Goal: Find contact information: Find contact information

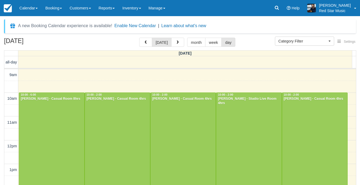
select select
click at [177, 44] on span "button" at bounding box center [178, 43] width 4 height 4
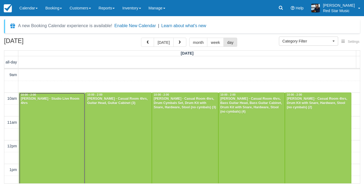
click at [49, 115] on div at bounding box center [52, 140] width 66 height 95
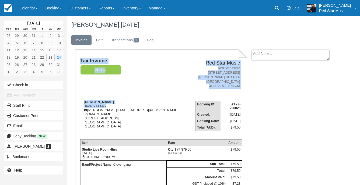
click at [76, 105] on div "Tax Invoice Paid   Pending Reserved Deposit Waiting Cancelled Red Star Music Re…" at bounding box center [161, 128] width 172 height 159
drag, startPoint x: 76, startPoint y: 105, endPoint x: 106, endPoint y: 106, distance: 29.4
click at [106, 106] on div "[PERSON_NAME] 0424 603 446 [PERSON_NAME][EMAIL_ADDRESS][PERSON_NAME][DOMAIN_NAM…" at bounding box center [137, 117] width 115 height 35
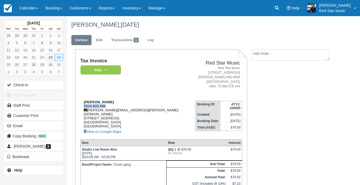
drag, startPoint x: 106, startPoint y: 106, endPoint x: 83, endPoint y: 104, distance: 22.6
click at [83, 104] on div "[PERSON_NAME] 0424 603 446 [PERSON_NAME][EMAIL_ADDRESS][PERSON_NAME][DOMAIN_NAM…" at bounding box center [137, 117] width 115 height 35
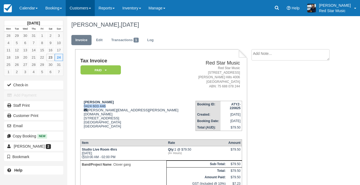
copy div "0424 603 446"
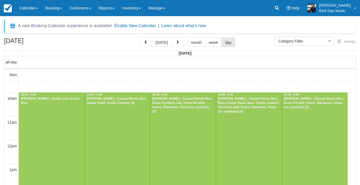
select select
click at [118, 114] on div at bounding box center [117, 140] width 65 height 95
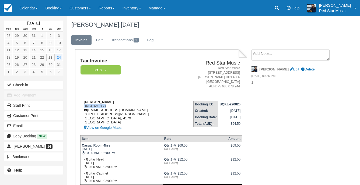
drag, startPoint x: 106, startPoint y: 106, endPoint x: 82, endPoint y: 107, distance: 24.3
click at [82, 107] on div "[PERSON_NAME] 0419 821 863 [EMAIL_ADDRESS][DOMAIN_NAME] [STREET_ADDRESS][PERSON…" at bounding box center [127, 115] width 94 height 31
copy div "0419 821 863"
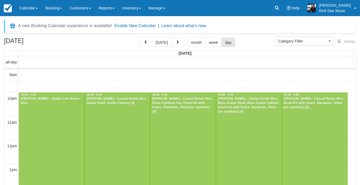
select select
click at [177, 111] on div at bounding box center [182, 140] width 65 height 95
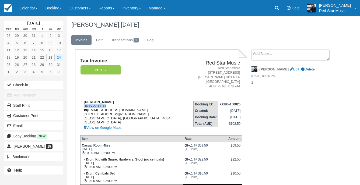
drag, startPoint x: 93, startPoint y: 107, endPoint x: 82, endPoint y: 106, distance: 11.0
click at [82, 106] on div "[PERSON_NAME] 0405 273 108 [EMAIL_ADDRESS][DOMAIN_NAME] [STREET_ADDRESS][PERSON…" at bounding box center [132, 115] width 105 height 31
copy div "0405 273 108"
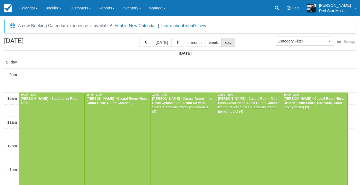
select select
click at [242, 129] on div at bounding box center [248, 140] width 65 height 95
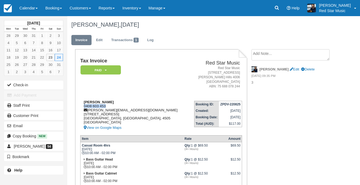
drag, startPoint x: 106, startPoint y: 107, endPoint x: 84, endPoint y: 105, distance: 21.9
click at [84, 105] on div "Sean Clayton 0408 603 453 sean.playdoy@gmail.com 25/10 Blyth road Murrumba Down…" at bounding box center [134, 115] width 108 height 31
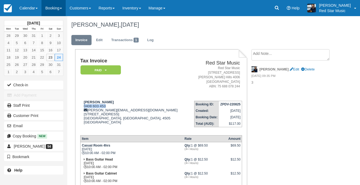
copy div "0408 603 453"
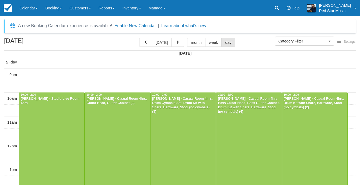
select select
click at [307, 128] on div at bounding box center [314, 140] width 65 height 95
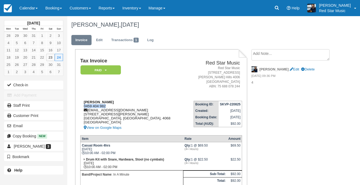
drag, startPoint x: 105, startPoint y: 106, endPoint x: 83, endPoint y: 107, distance: 21.8
click at [83, 107] on div "Thomas Hurwood 0459 404 982 thurwood2@gmail.com 103 Swann Rd Taringa Brisbane, …" at bounding box center [132, 115] width 105 height 31
copy div "0459 404 982"
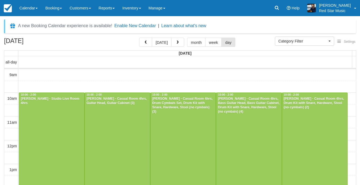
select select
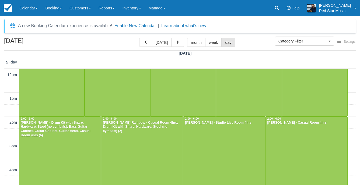
scroll to position [81, 0]
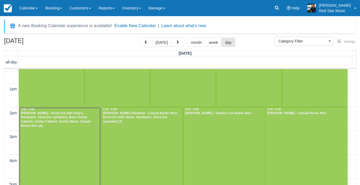
click at [37, 132] on div at bounding box center [60, 154] width 82 height 95
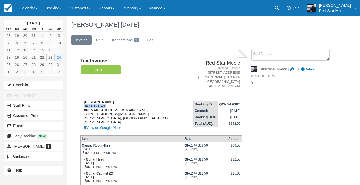
drag, startPoint x: 108, startPoint y: 107, endPoint x: 83, endPoint y: 107, distance: 25.3
click at [83, 107] on div "Alexander Lavelle 0493 853 521 warpseer@outlook.com 81 Lindenthal Rd Brisbane, …" at bounding box center [132, 115] width 105 height 31
copy div "0493 853 521"
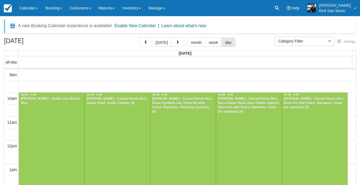
select select
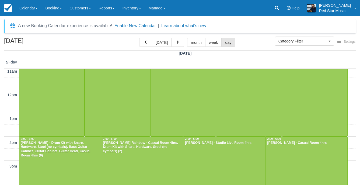
scroll to position [108, 0]
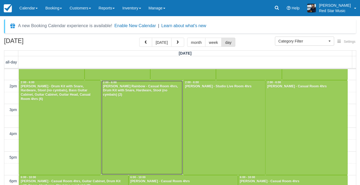
click at [143, 118] on div at bounding box center [142, 127] width 82 height 95
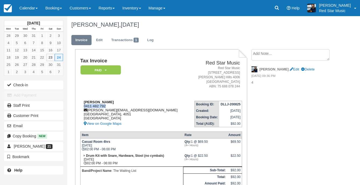
drag, startPoint x: 109, startPoint y: 105, endPoint x: 84, endPoint y: 106, distance: 24.8
click at [84, 106] on div "[PERSON_NAME] Rainbow 0411 482 792 [PERSON_NAME][EMAIL_ADDRESS][DOMAIN_NAME] [G…" at bounding box center [134, 113] width 108 height 27
copy div "0411 482 792"
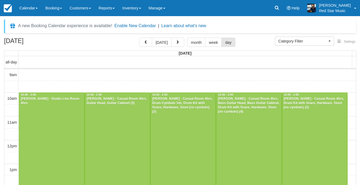
select select
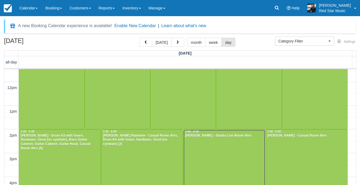
click at [211, 142] on div at bounding box center [224, 177] width 82 height 95
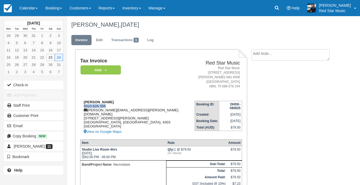
drag, startPoint x: 107, startPoint y: 106, endPoint x: 82, endPoint y: 106, distance: 24.2
click at [82, 106] on div "[PERSON_NAME] 0410 626 355 [PERSON_NAME][EMAIL_ADDRESS][PERSON_NAME][DOMAIN_NAM…" at bounding box center [137, 117] width 114 height 35
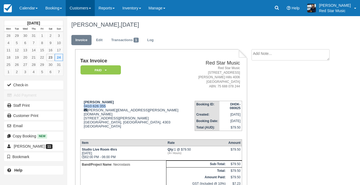
copy div "0410 626 355"
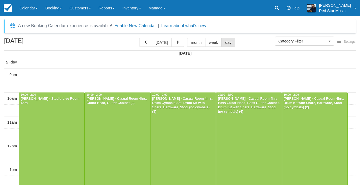
select select
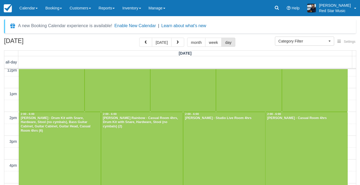
scroll to position [85, 0]
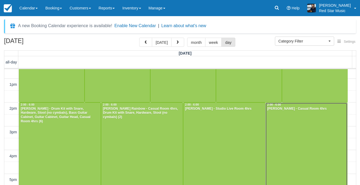
click at [288, 135] on div at bounding box center [306, 150] width 82 height 95
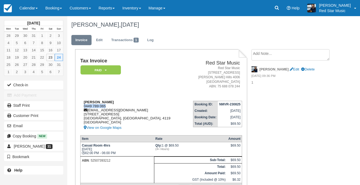
drag, startPoint x: 96, startPoint y: 107, endPoint x: 81, endPoint y: 107, distance: 15.1
click at [81, 107] on div "[PERSON_NAME] 0449 789 065 [EMAIL_ADDRESS][DOMAIN_NAME] [STREET_ADDRESS][PERSON…" at bounding box center [132, 115] width 105 height 31
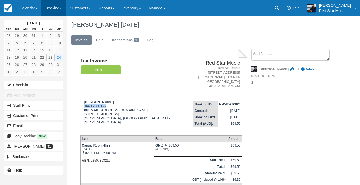
copy div "0449 789 065"
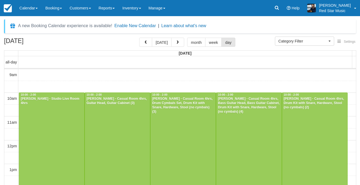
select select
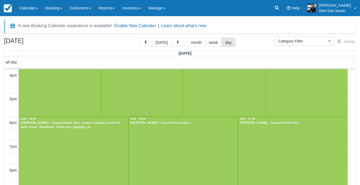
scroll to position [177, 0]
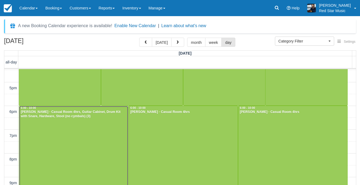
click at [95, 131] on div at bounding box center [73, 153] width 109 height 94
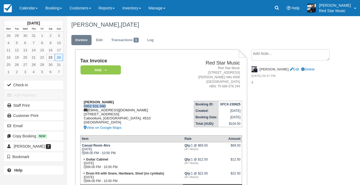
drag, startPoint x: 107, startPoint y: 105, endPoint x: 81, endPoint y: 105, distance: 25.6
click at [81, 105] on div "Andrew Catty 0452 531 040 nzandy@outlook.com 44 Mackay Street Caboolture, Queen…" at bounding box center [128, 115] width 96 height 31
copy div "0452 531 040"
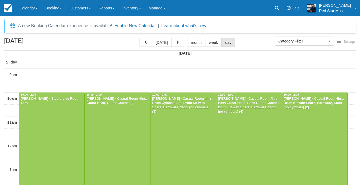
select select
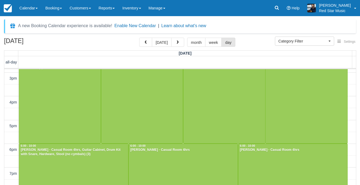
scroll to position [166, 0]
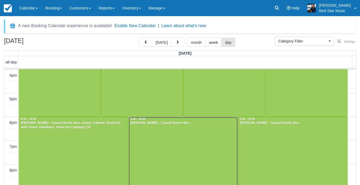
click at [153, 142] on div at bounding box center [183, 164] width 109 height 94
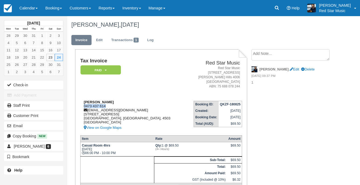
drag, startPoint x: 107, startPoint y: 105, endPoint x: 85, endPoint y: 106, distance: 22.9
click at [85, 106] on div "Ben lindores 0473 437 614 lindoresb@hotmail.com 2/27 old gympie rd Kallangur, Q…" at bounding box center [132, 115] width 105 height 31
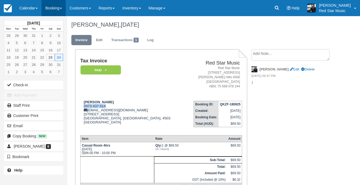
copy div "0473 437 614"
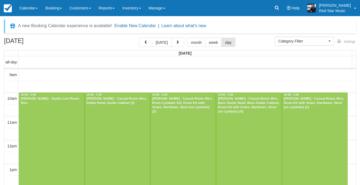
select select
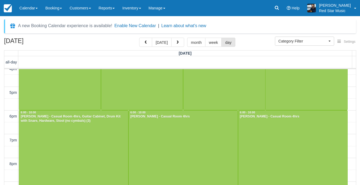
scroll to position [177, 0]
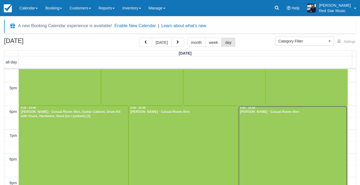
click at [288, 139] on div at bounding box center [292, 153] width 109 height 94
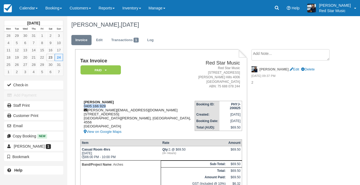
drag, startPoint x: 110, startPoint y: 105, endPoint x: 84, endPoint y: 107, distance: 26.0
click at [84, 107] on div "[PERSON_NAME] 0405 166 929 [PERSON_NAME][EMAIL_ADDRESS][DOMAIN_NAME] [STREET_AD…" at bounding box center [137, 117] width 114 height 35
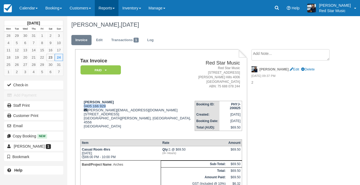
copy div "0405 166 929"
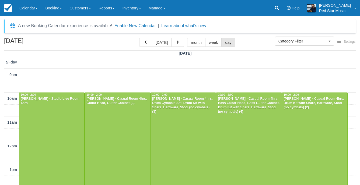
select select
